Goal: Information Seeking & Learning: Understand process/instructions

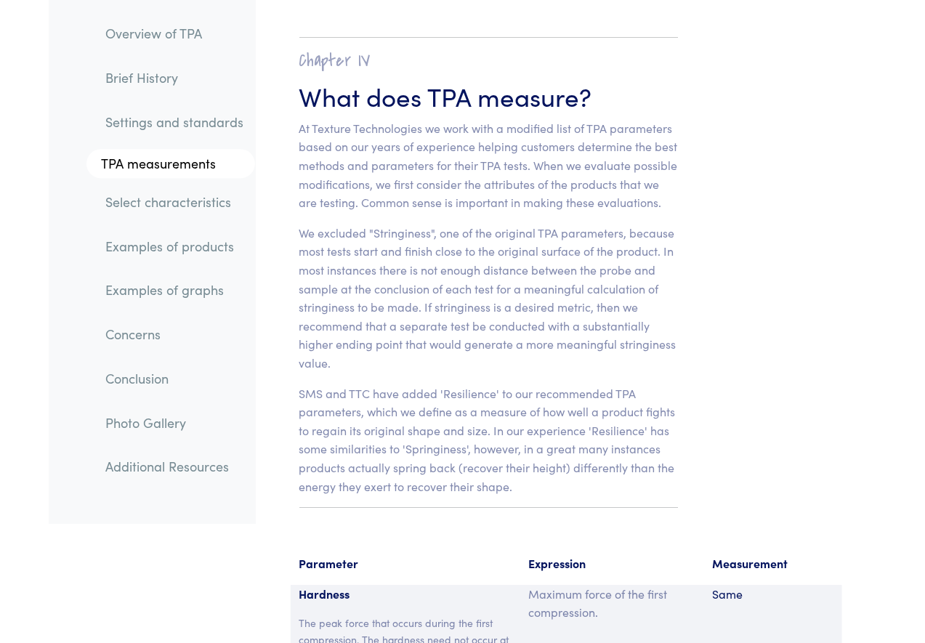
scroll to position [10855, 0]
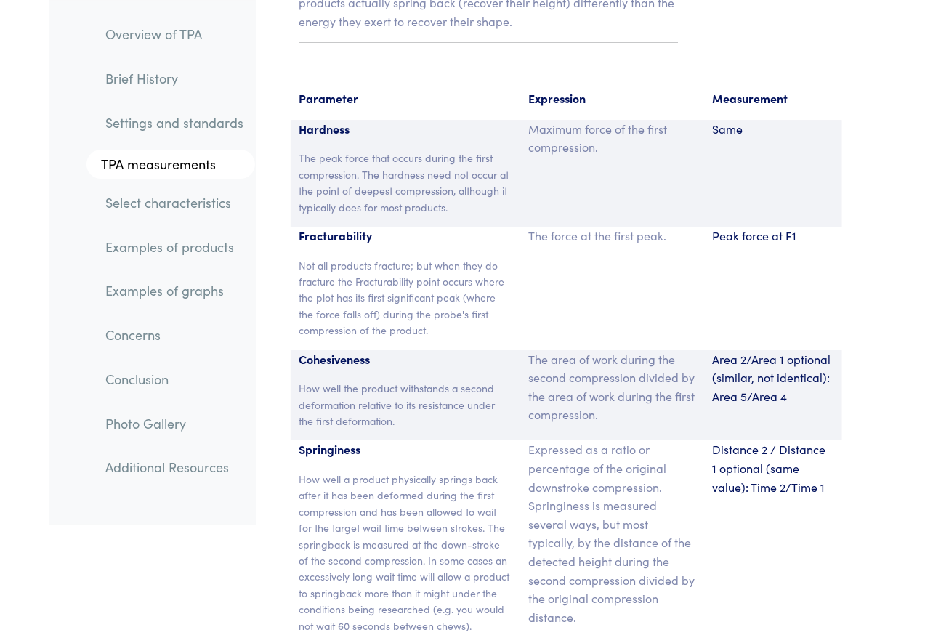
click at [600, 440] on p "Expressed as a ratio or percentage of the original downstroke compression. Spri…" at bounding box center [612, 533] width 166 height 186
click at [758, 440] on div "Distance 2 / Distance 1 optional (same value): Time 2/Time 1" at bounding box center [773, 542] width 138 height 205
drag, startPoint x: 718, startPoint y: 318, endPoint x: 810, endPoint y: 363, distance: 102.0
click at [810, 440] on p "Distance 2 / Distance 1 optional (same value): Time 2/Time 1" at bounding box center [773, 468] width 121 height 56
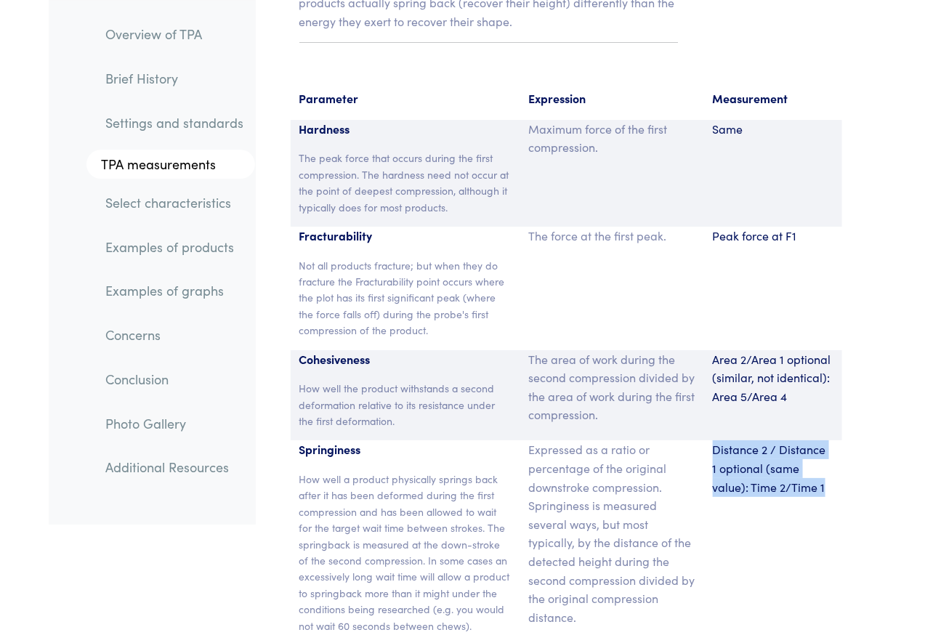
drag, startPoint x: 818, startPoint y: 362, endPoint x: 708, endPoint y: 318, distance: 118.7
click at [708, 440] on div "Distance 2 / Distance 1 optional (same value): Time 2/Time 1" at bounding box center [773, 542] width 138 height 205
click at [740, 440] on p "Distance 2 / Distance 1 optional (same value): Time 2/Time 1" at bounding box center [773, 468] width 121 height 56
click at [733, 440] on div "Distance 2 / Distance 1 optional (same value): Time 2/Time 1" at bounding box center [773, 542] width 138 height 205
click at [601, 440] on p "Expressed as a ratio or percentage of the original downstroke compression. Spri…" at bounding box center [612, 533] width 166 height 186
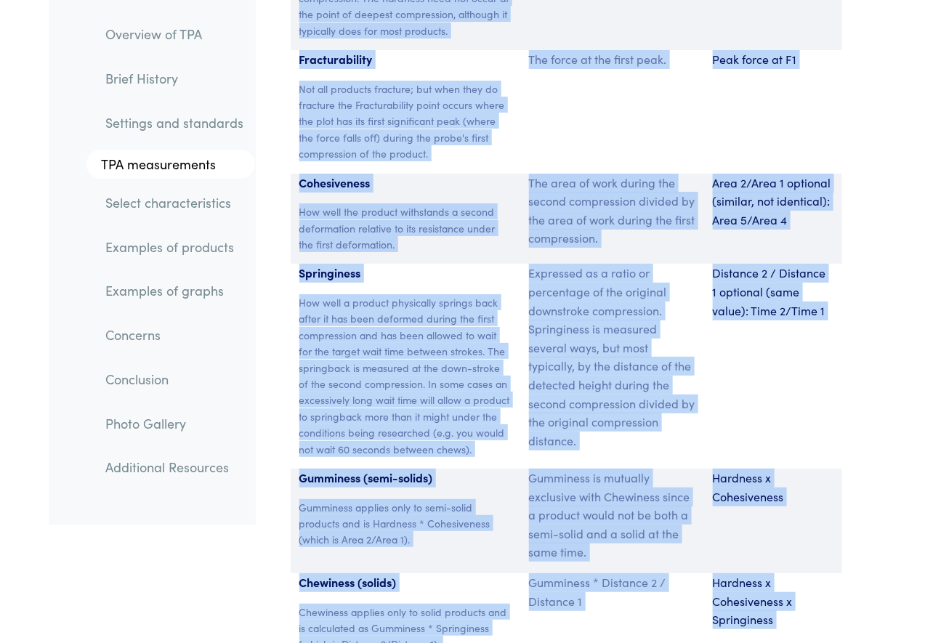
scroll to position [11549, 0]
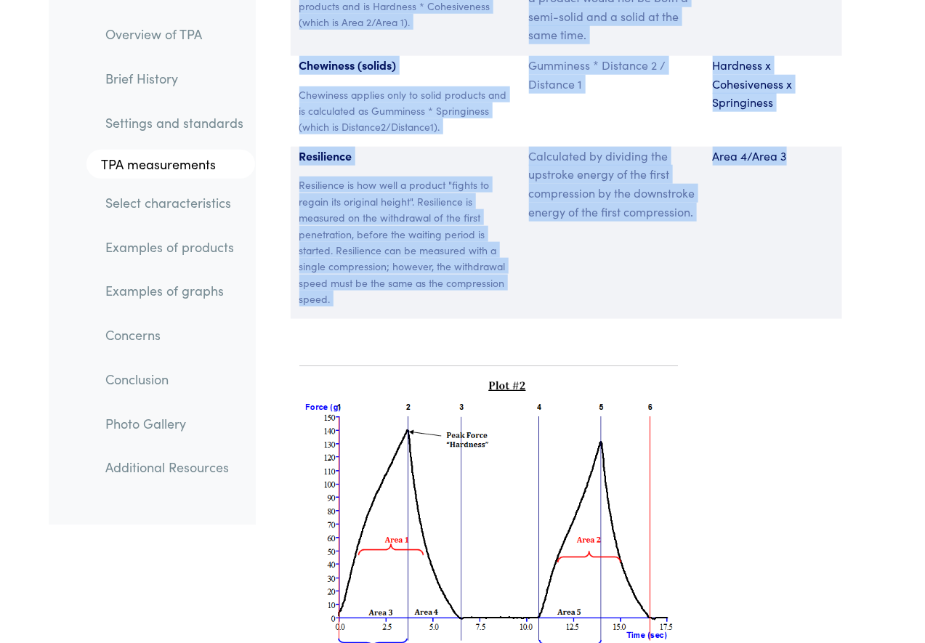
drag, startPoint x: 285, startPoint y: 216, endPoint x: 771, endPoint y: 192, distance: 486.6
copy section "Parameter Expression Measurement Hardness The peak force that occurs during the…"
click at [612, 378] on img at bounding box center [488, 523] width 378 height 291
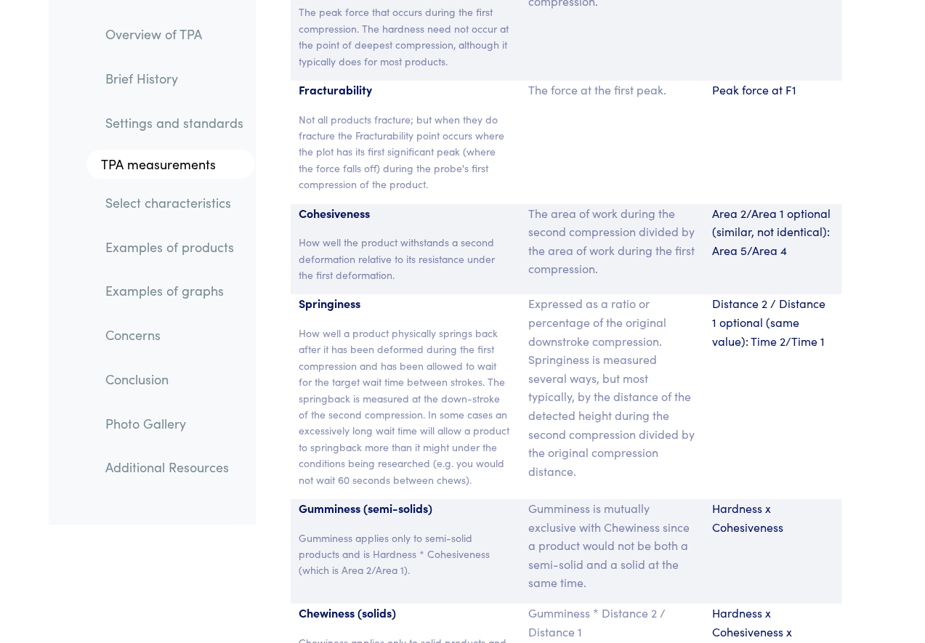
click at [700, 294] on div "Expressed as a ratio or percentage of the original downstroke compression. Spri…" at bounding box center [612, 396] width 184 height 205
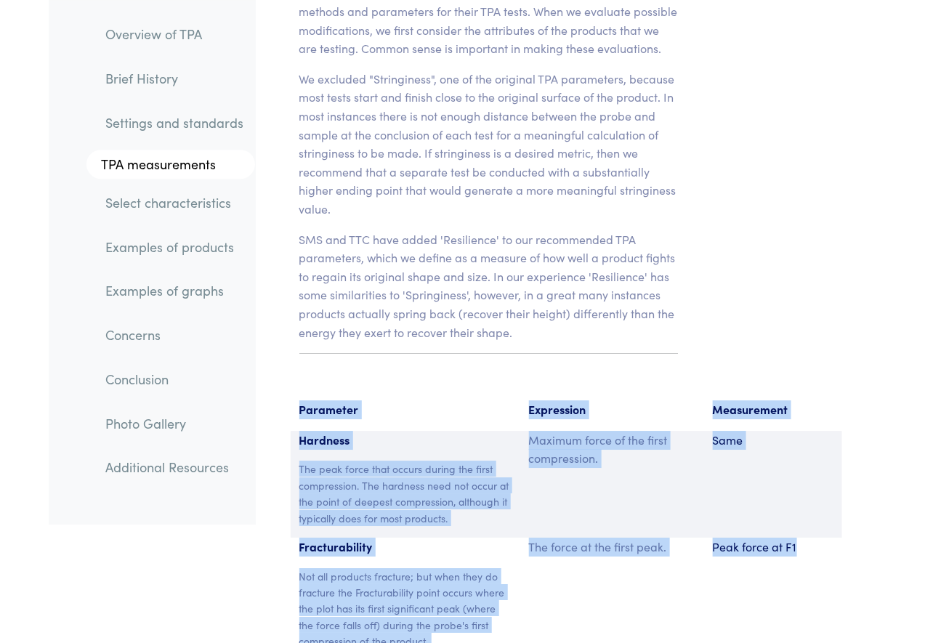
drag, startPoint x: 269, startPoint y: 264, endPoint x: 732, endPoint y: 463, distance: 503.7
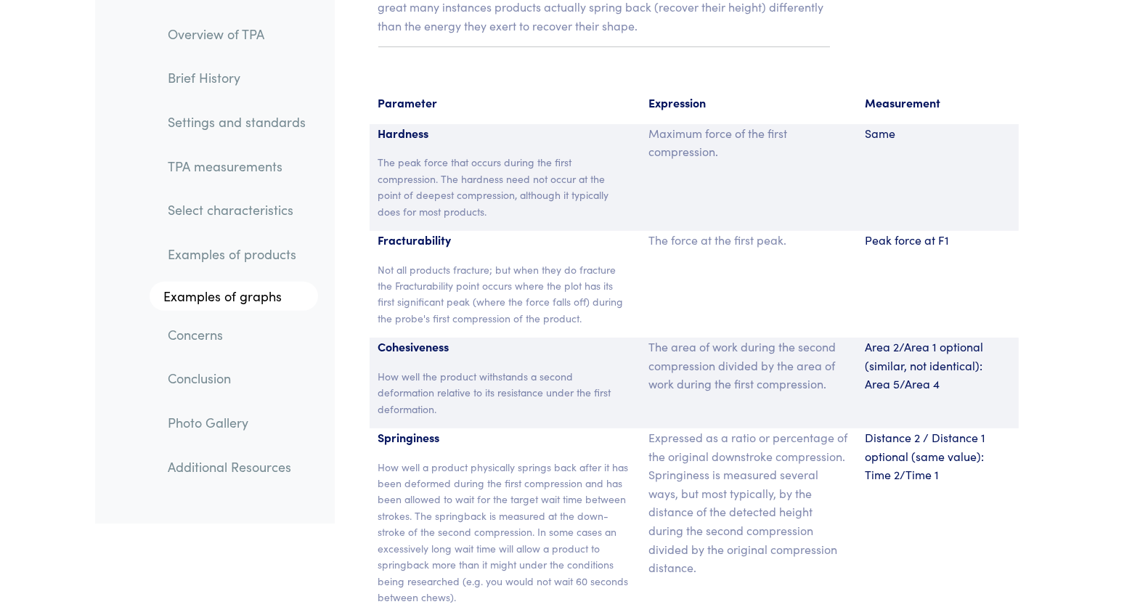
scroll to position [9541, 0]
click at [878, 428] on p "Distance 2 / Distance 1 optional (same value): Time 2/Time 1" at bounding box center [937, 456] width 145 height 56
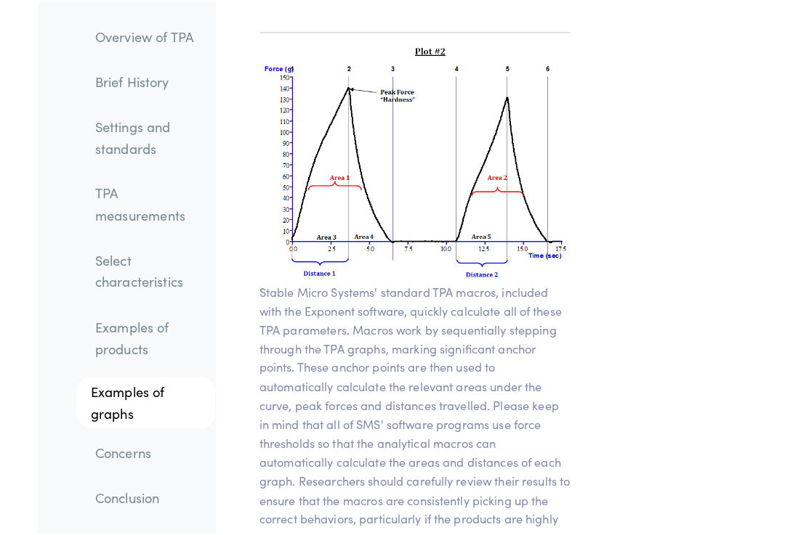
scroll to position [13619, 0]
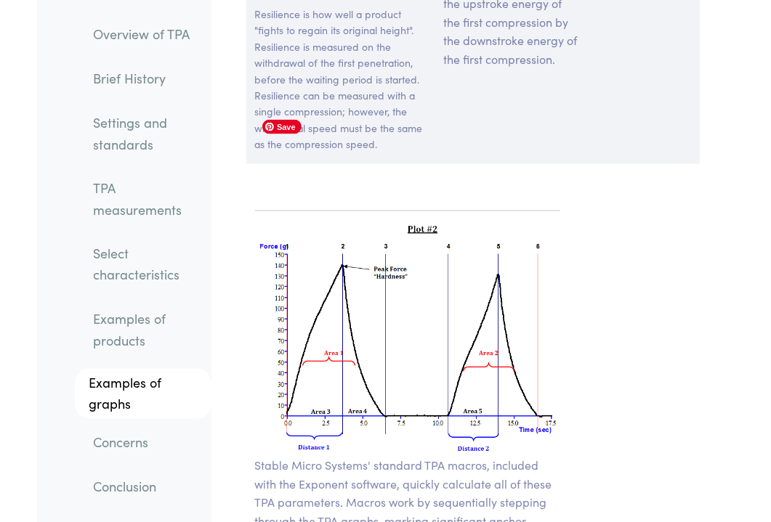
click at [388, 237] on img at bounding box center [407, 340] width 305 height 234
